Goal: Task Accomplishment & Management: Use online tool/utility

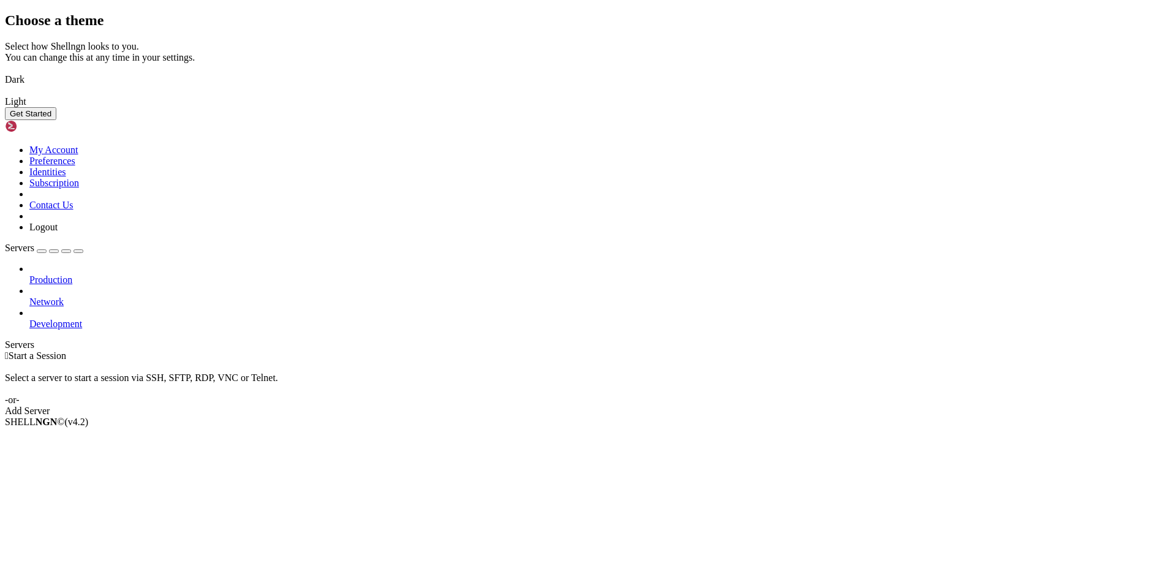
click at [56, 120] on button "Get Started" at bounding box center [30, 113] width 51 height 13
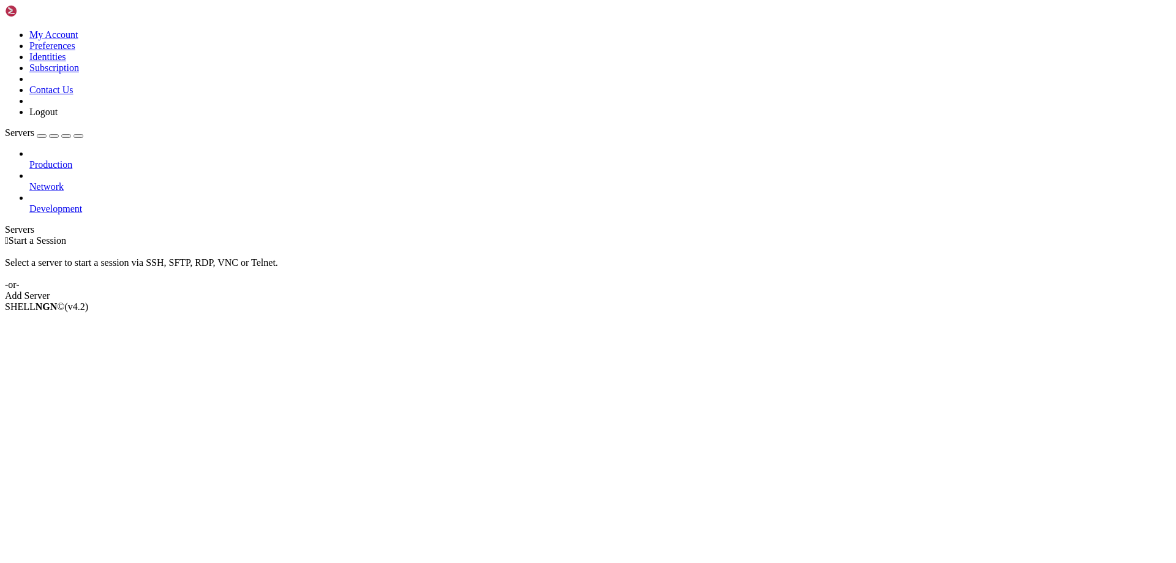
click at [657, 290] on link "Add Server" at bounding box center [588, 295] width 1167 height 11
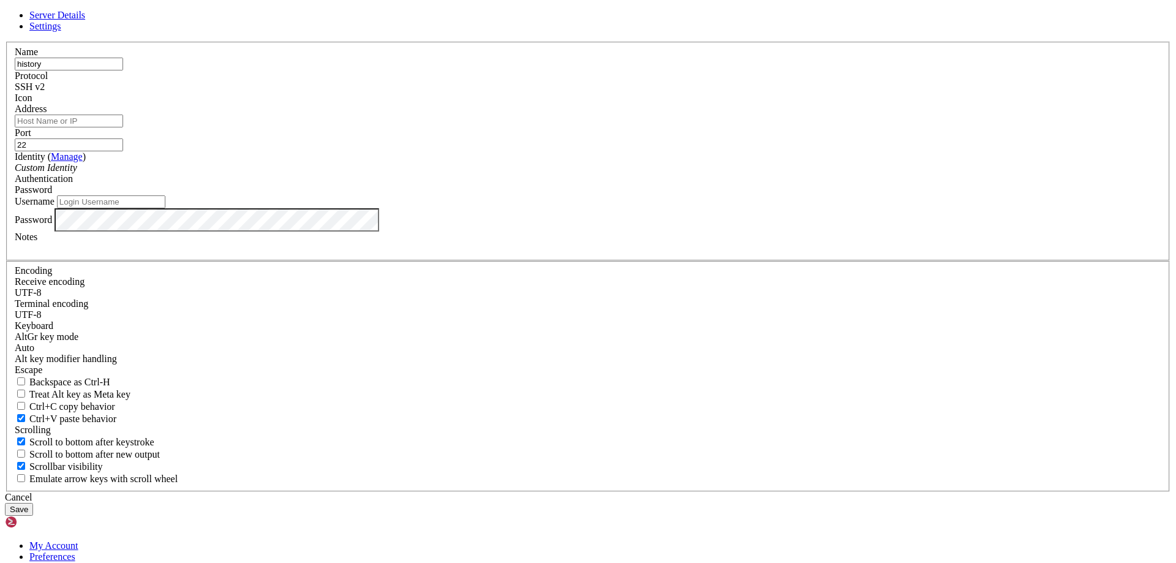
type input "history"
click at [123, 127] on input "Address" at bounding box center [69, 121] width 108 height 13
paste input "[TECHNICAL_ID]"
type input "[TECHNICAL_ID]"
click at [165, 208] on input "Username" at bounding box center [111, 201] width 108 height 13
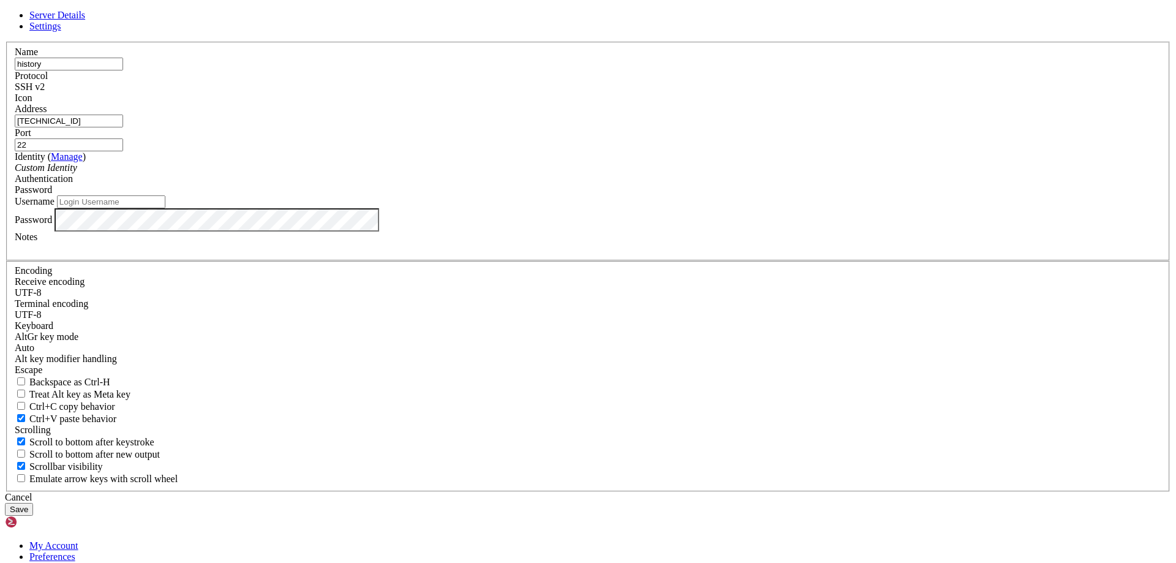
click at [165, 208] on input "Username" at bounding box center [111, 201] width 108 height 13
paste input "4kP&TwSZTXon"
type input "4kP&TwSZTXon"
click at [33, 503] on button "Save" at bounding box center [19, 509] width 28 height 13
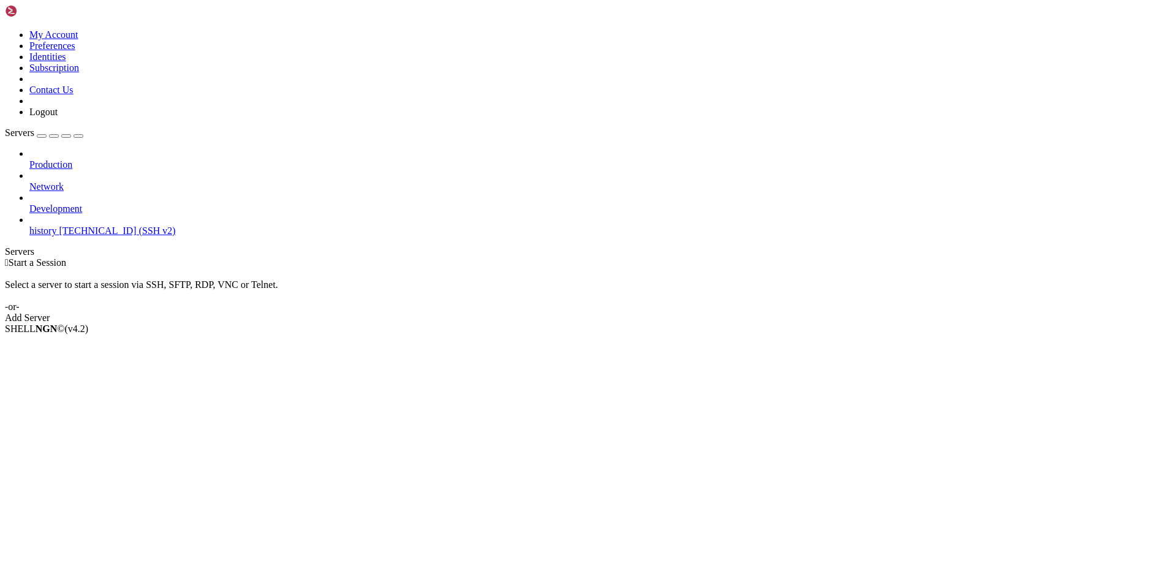
click at [61, 225] on span "[TECHNICAL_ID] (SSH v2)" at bounding box center [117, 230] width 116 height 10
click at [56, 225] on span "history" at bounding box center [42, 230] width 27 height 10
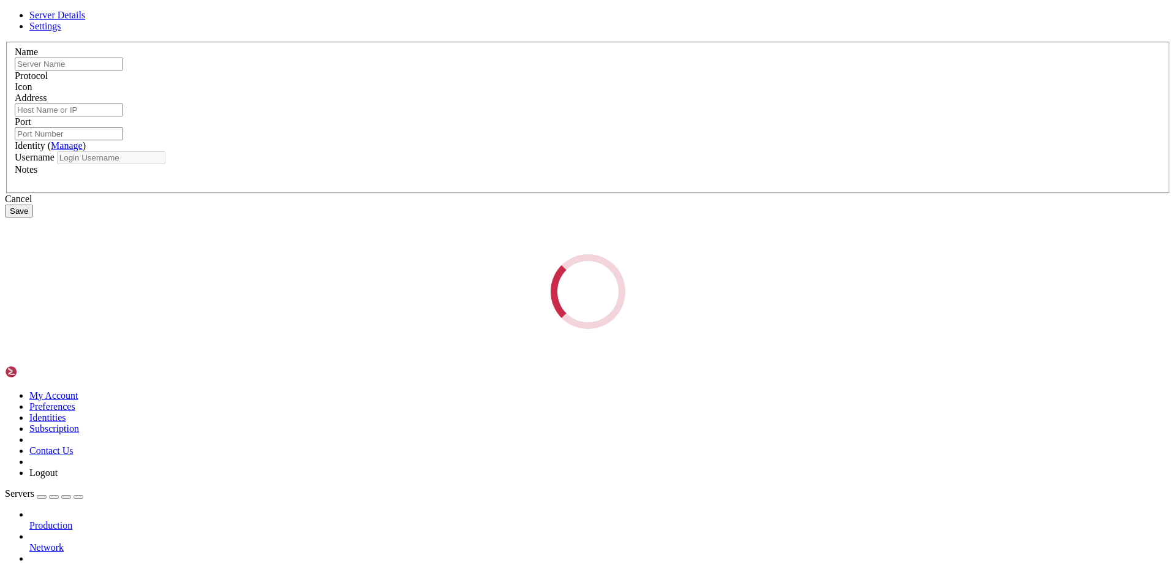
type input "history"
type input "[TECHNICAL_ID]"
type input "22"
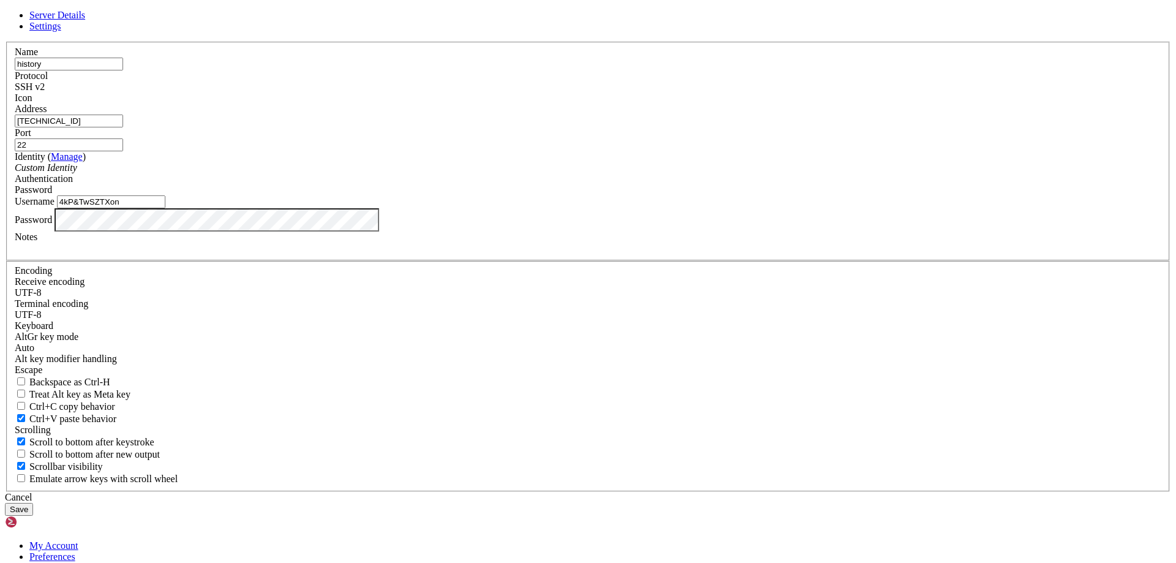
drag, startPoint x: 517, startPoint y: 305, endPoint x: 357, endPoint y: 282, distance: 160.9
click at [357, 282] on div "Server Details Settings Name history Protocol SSH v2 Icon" at bounding box center [588, 263] width 1167 height 506
paste input "Ryr8Eibz10Ur"
type input "Ryr8Eibz10Ur"
click at [389, 336] on div "Server Details Settings Name history Protocol SSH v2 Icon" at bounding box center [588, 263] width 1167 height 506
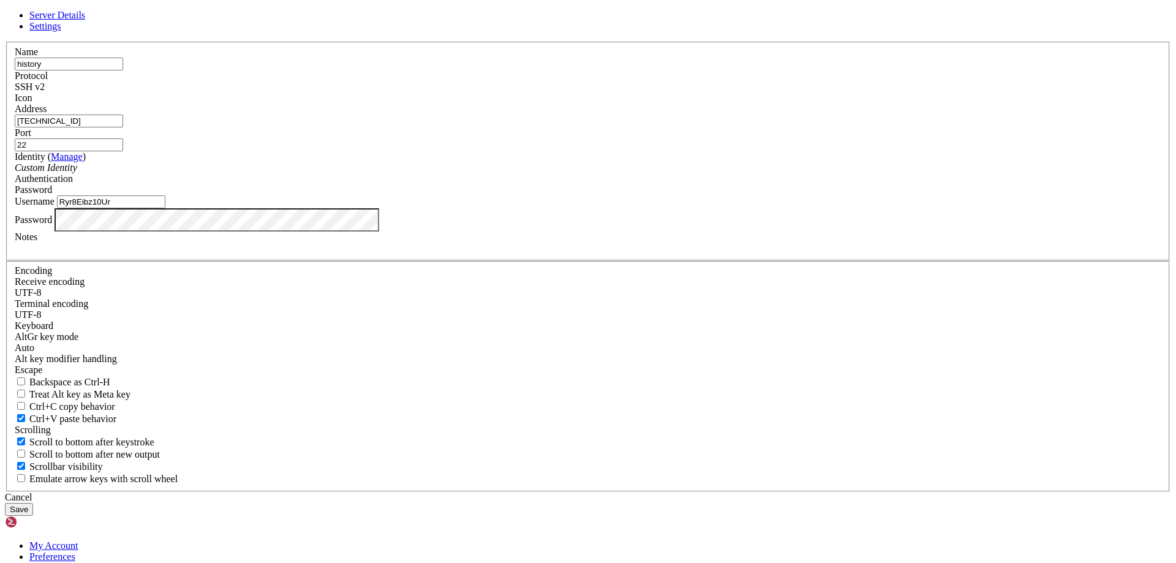
click at [33, 503] on button "Save" at bounding box center [19, 509] width 28 height 13
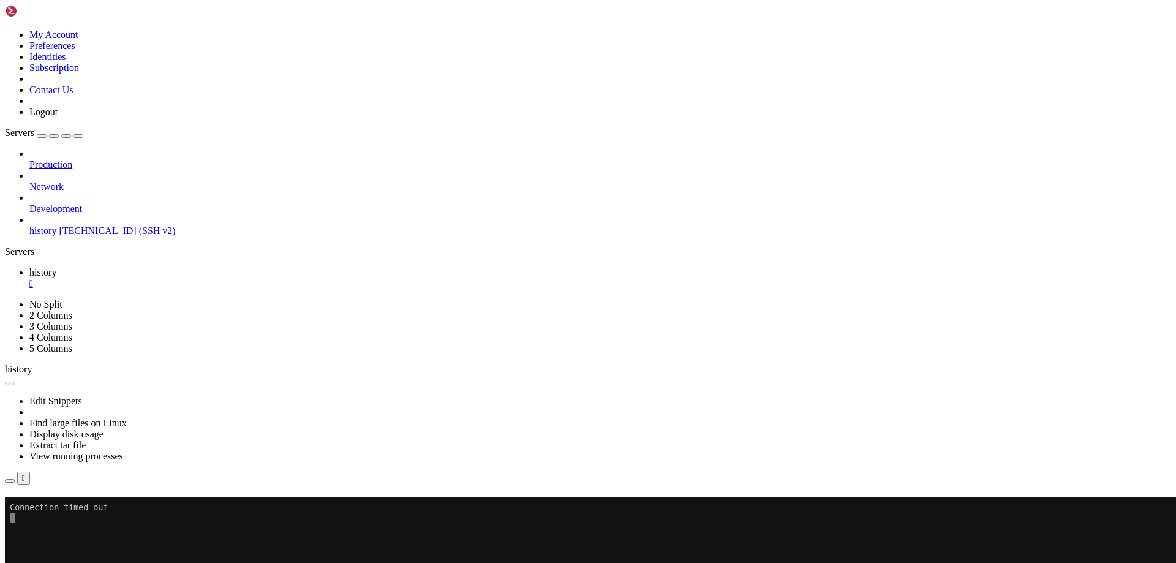
click at [54, 509] on button "Reconnect" at bounding box center [29, 515] width 49 height 13
